Goal: Information Seeking & Learning: Learn about a topic

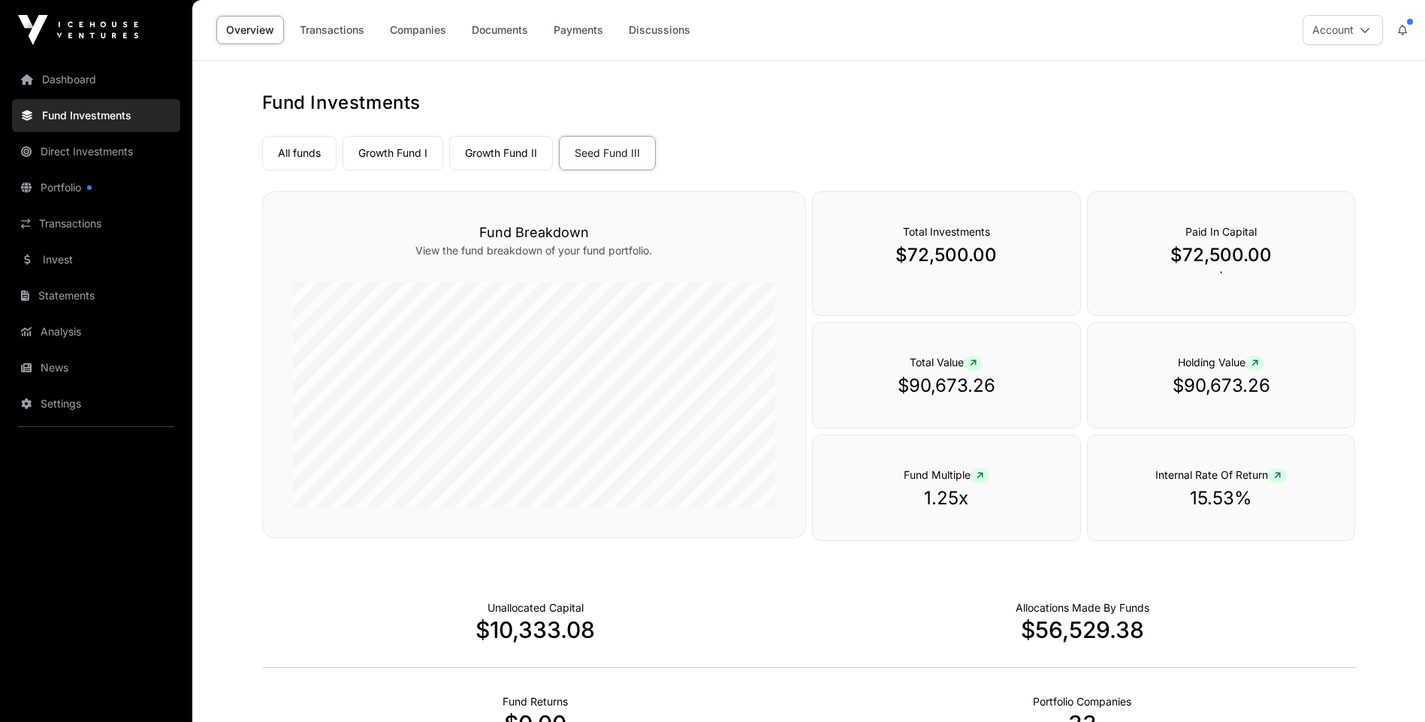
click at [519, 150] on link "Growth Fund II" at bounding box center [501, 153] width 104 height 35
click at [599, 149] on link "Seed Fund III" at bounding box center [607, 153] width 97 height 35
click at [299, 152] on link "All funds" at bounding box center [299, 153] width 74 height 35
